Goal: Task Accomplishment & Management: Manage account settings

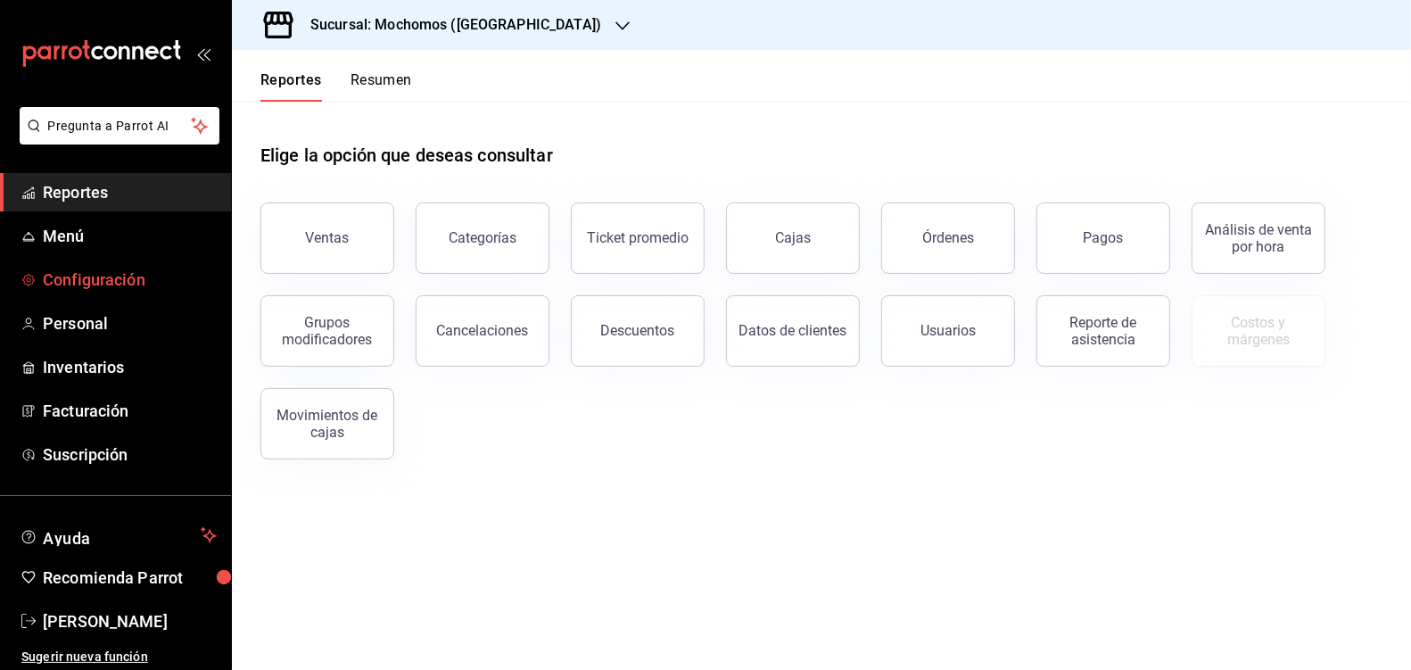
click at [108, 279] on span "Configuración" at bounding box center [130, 280] width 174 height 24
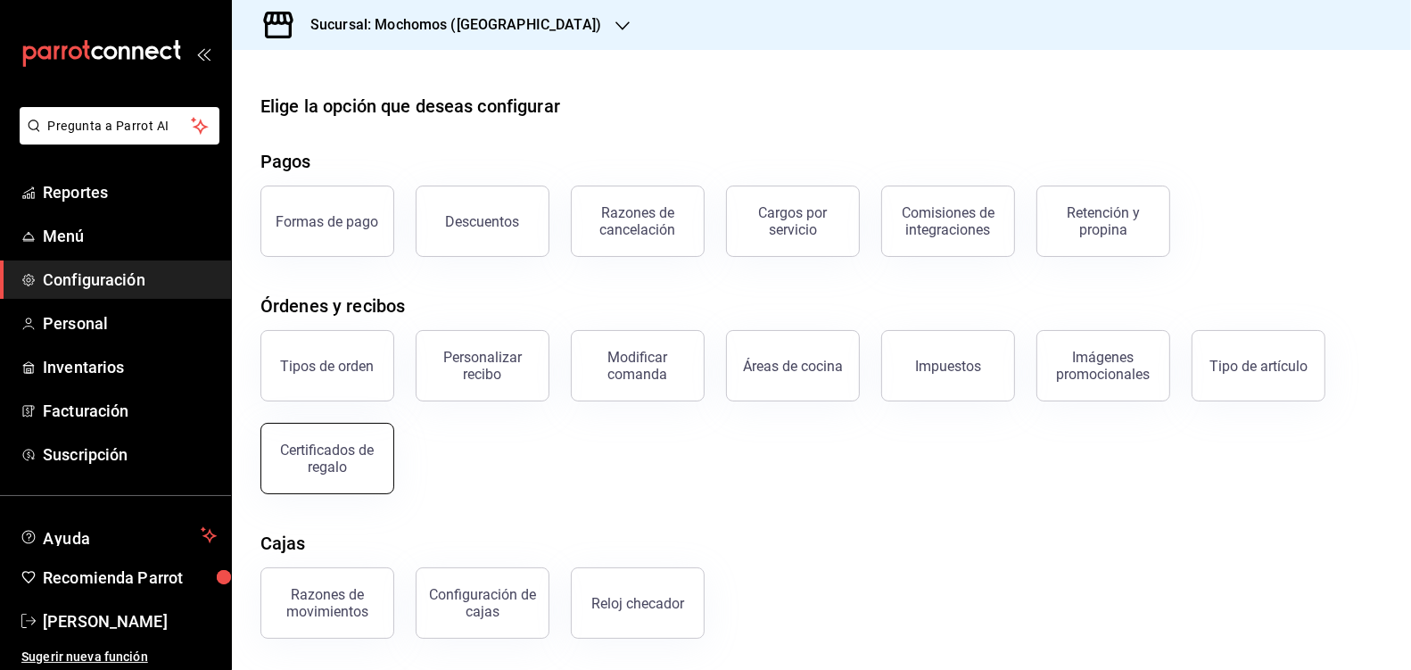
click at [334, 462] on div "Certificados de regalo" at bounding box center [327, 459] width 111 height 34
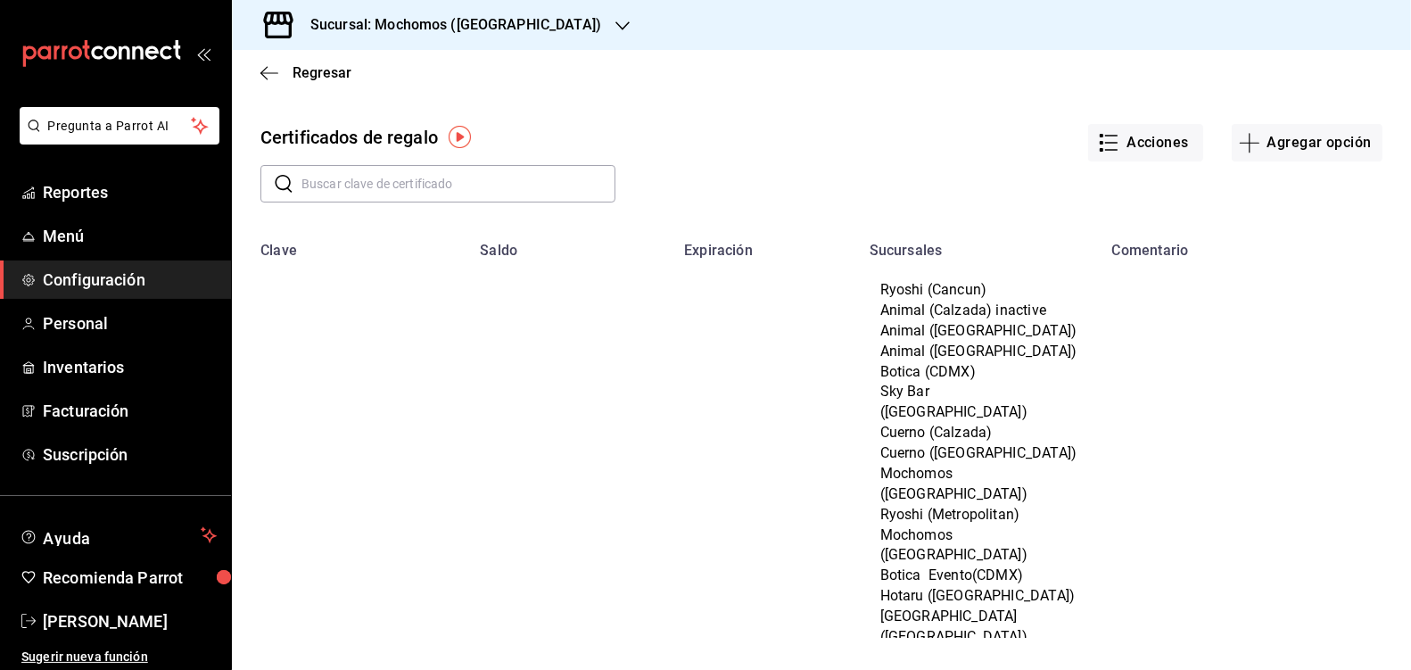
click at [344, 190] on input "text" at bounding box center [458, 184] width 314 height 36
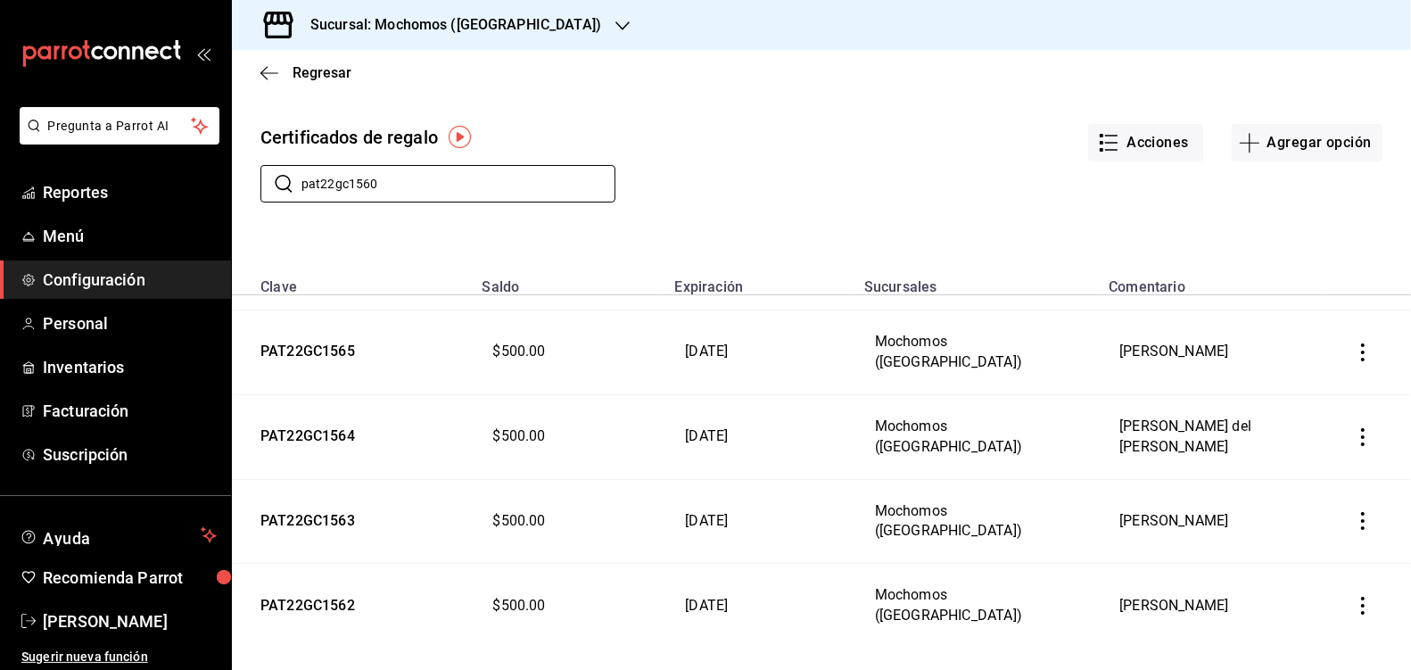
scroll to position [492, 0]
type input "pat22gc1560"
click at [311, 582] on td "PAT22GC1560" at bounding box center [352, 605] width 240 height 84
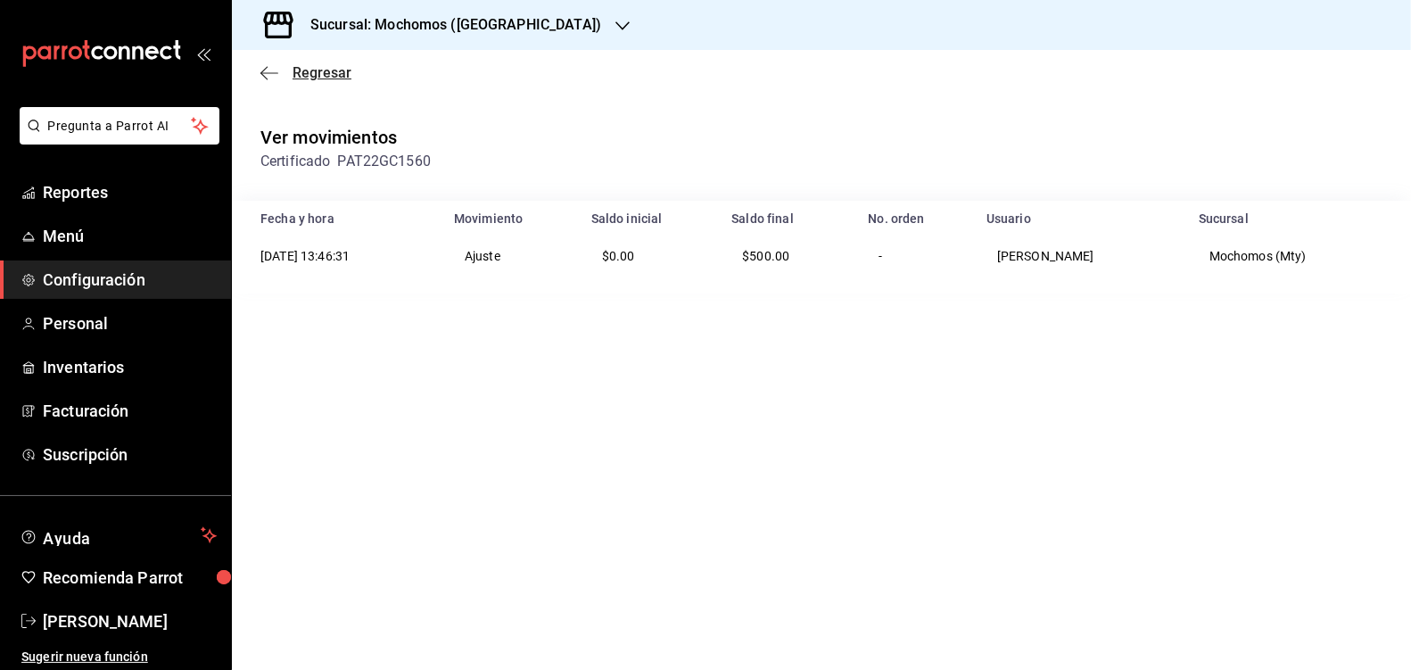
click at [267, 71] on icon "button" at bounding box center [269, 73] width 18 height 16
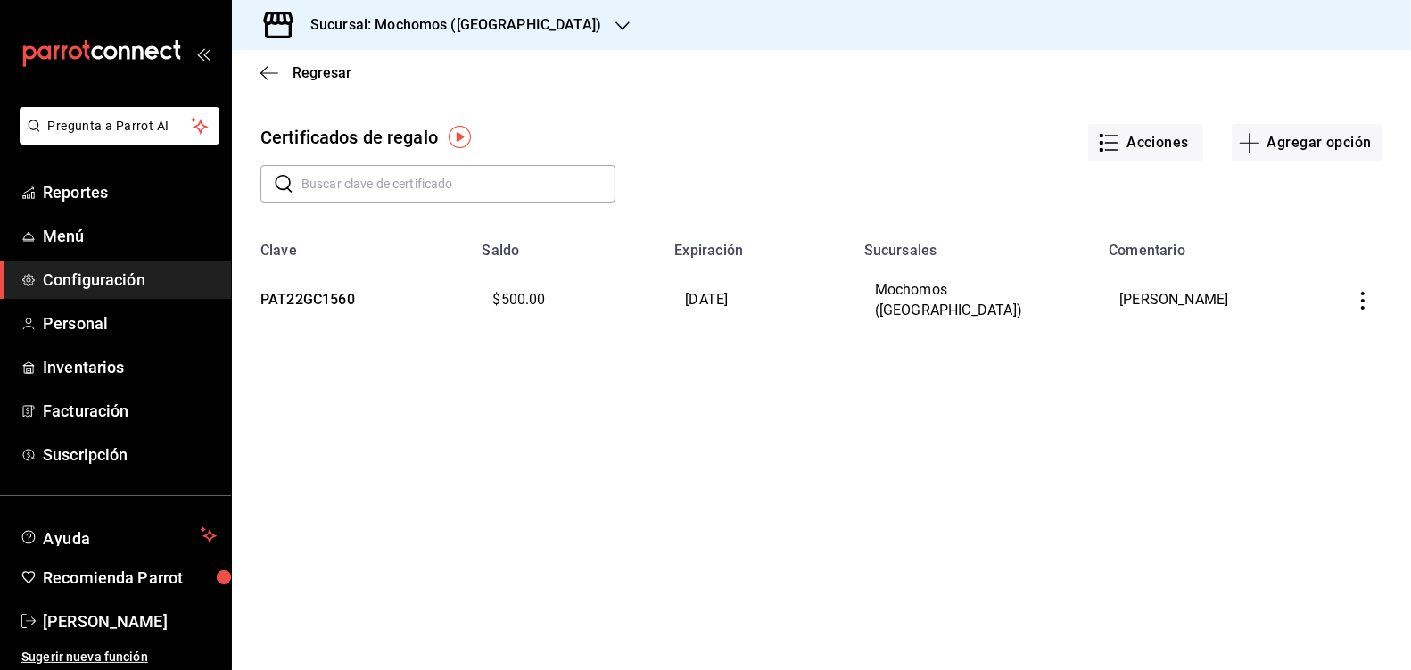
click at [1361, 310] on button "button" at bounding box center [1362, 300] width 39 height 39
click at [1306, 265] on li "Editar" at bounding box center [1303, 257] width 160 height 43
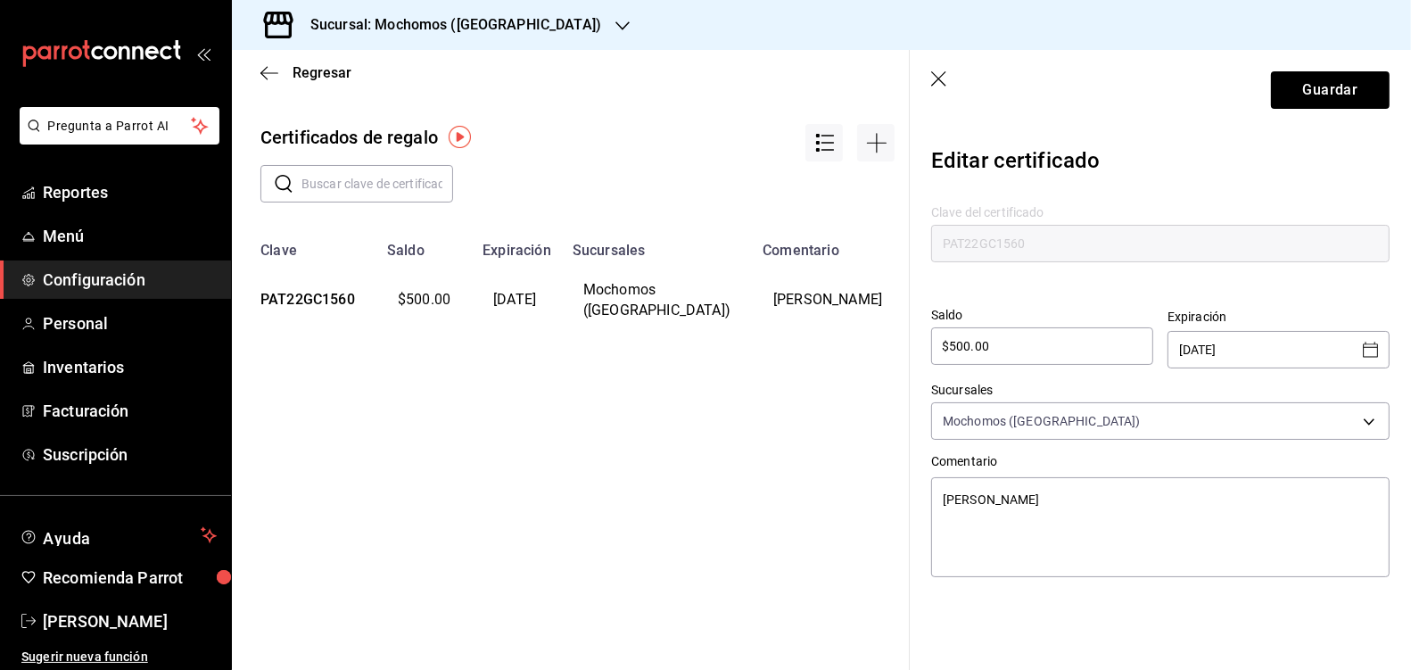
click at [1381, 361] on div "[DATE] ​" at bounding box center [1279, 349] width 222 height 37
click at [1379, 355] on icon "Open calendar" at bounding box center [1370, 349] width 21 height 21
click at [1215, 602] on button "30" at bounding box center [1211, 606] width 32 height 32
type textarea "x"
type input "[DATE]"
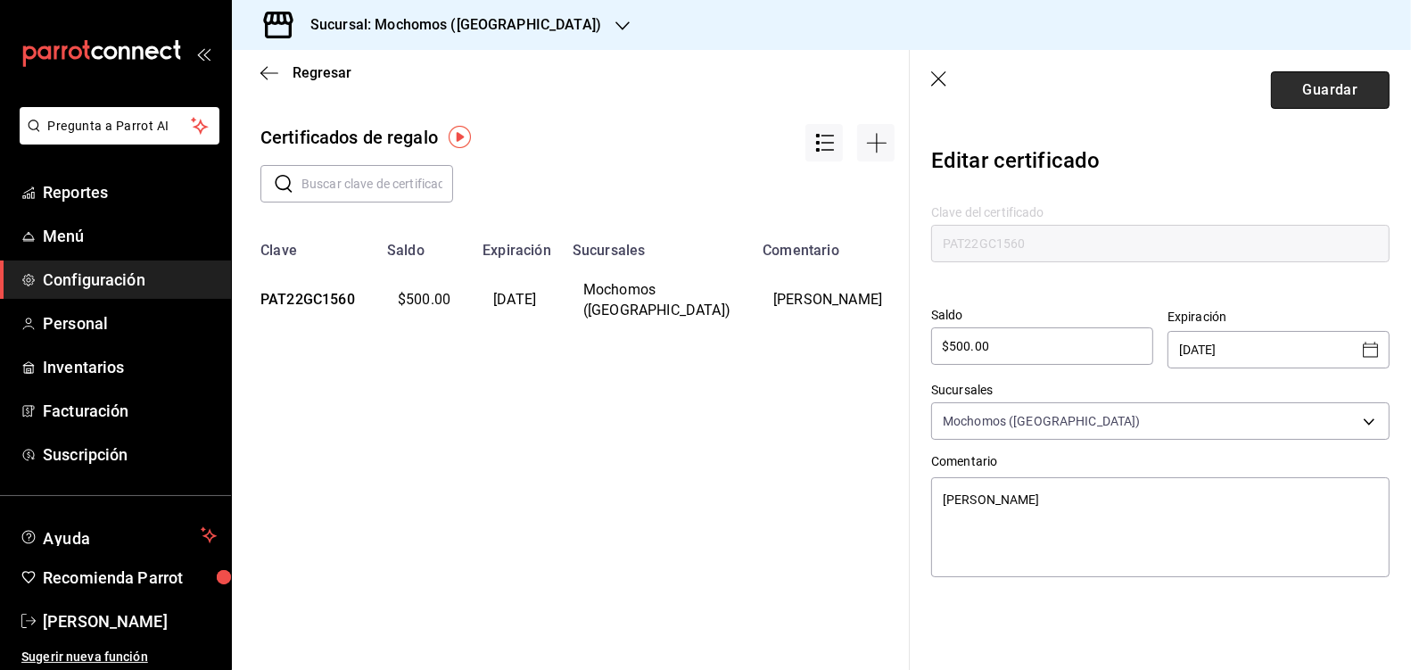
click at [1323, 92] on button "Guardar" at bounding box center [1330, 89] width 119 height 37
type textarea "x"
